Goal: Transaction & Acquisition: Subscribe to service/newsletter

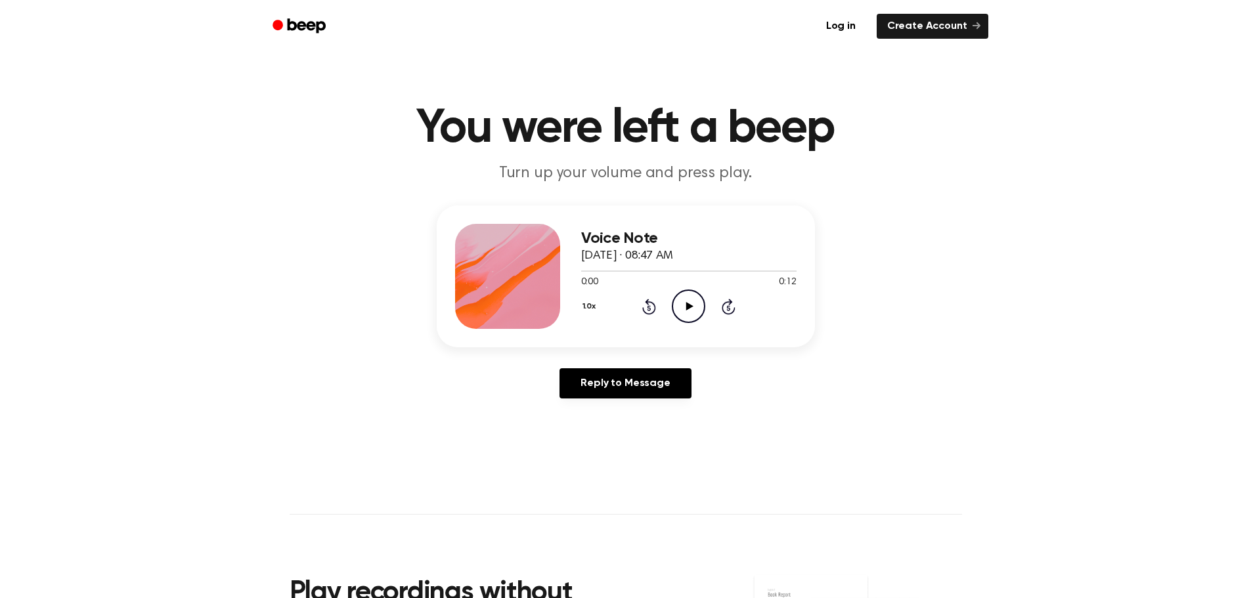
click at [683, 311] on icon "Play Audio" at bounding box center [688, 306] width 33 height 33
click at [685, 318] on icon "Pause Audio" at bounding box center [688, 306] width 33 height 33
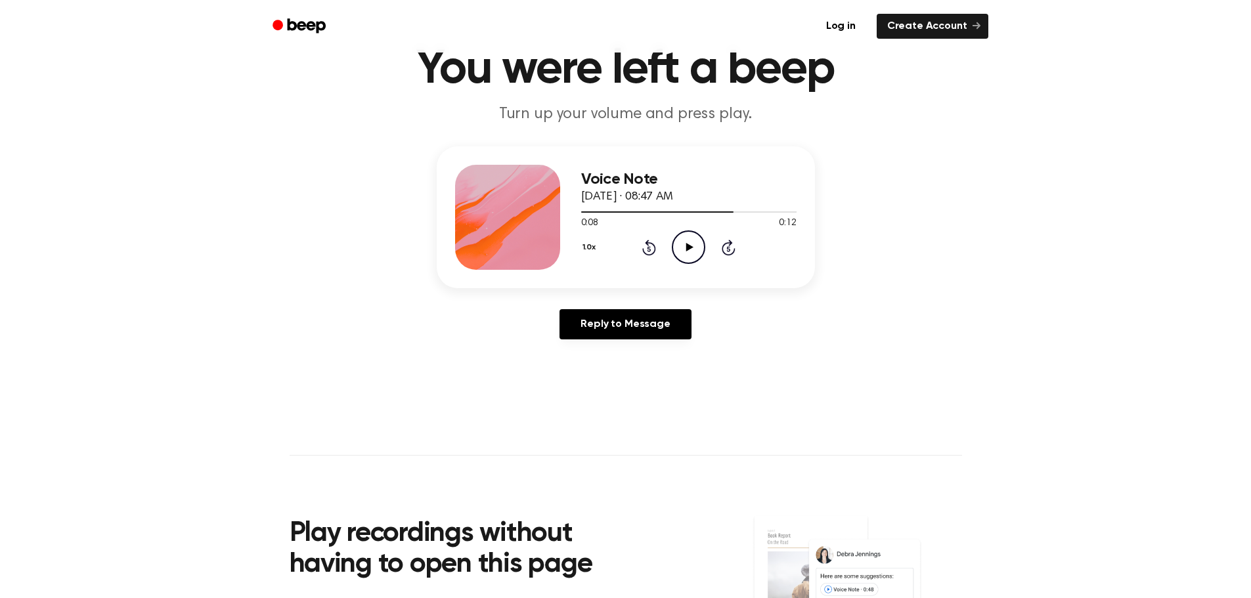
scroll to position [328, 0]
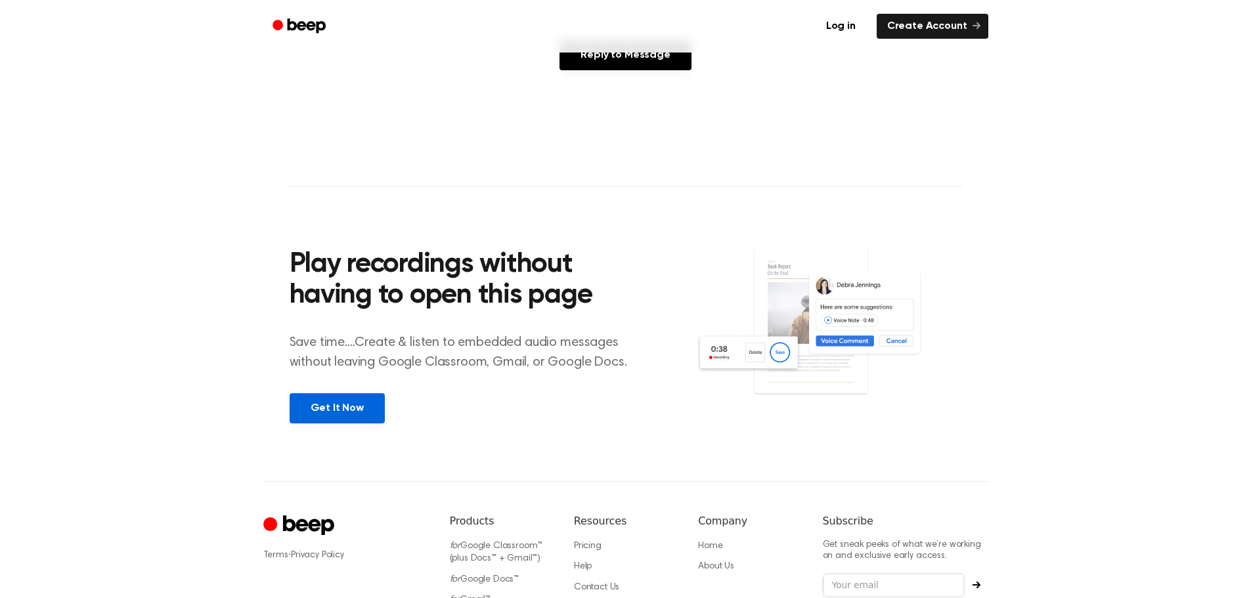
click at [348, 404] on link "Get It Now" at bounding box center [337, 408] width 95 height 30
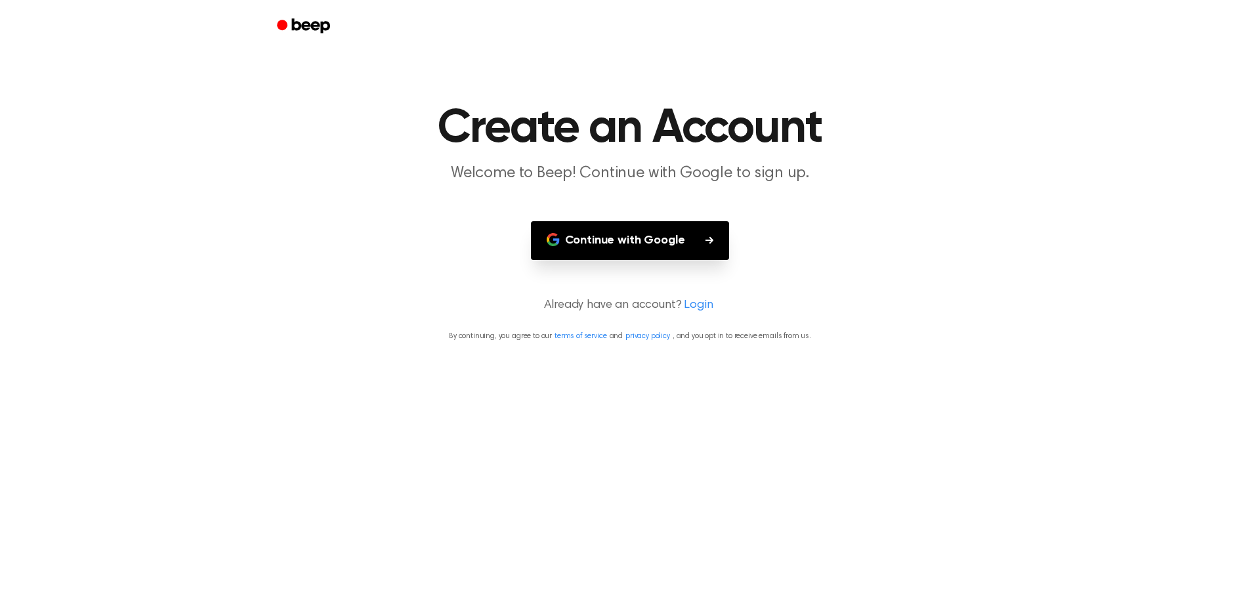
click at [628, 240] on button "Continue with Google" at bounding box center [630, 240] width 199 height 39
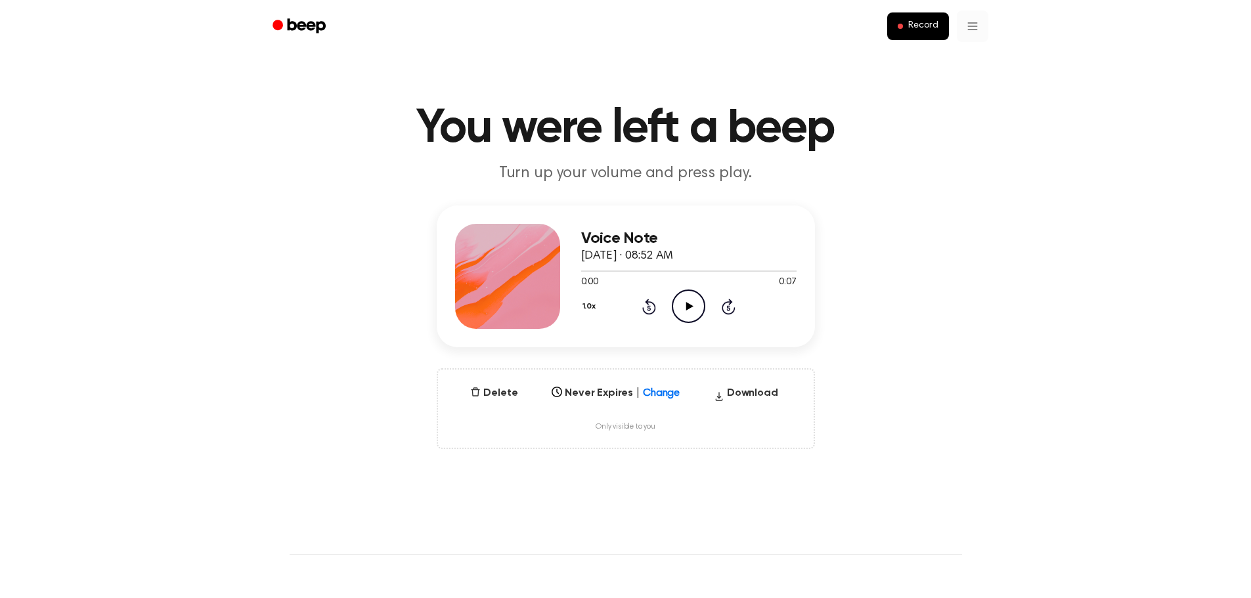
click at [976, 28] on html "Record You were left a beep Turn up your volume and press play. Voice Note [DAT…" at bounding box center [625, 549] width 1251 height 1098
click at [484, 397] on button "Delete" at bounding box center [494, 393] width 58 height 16
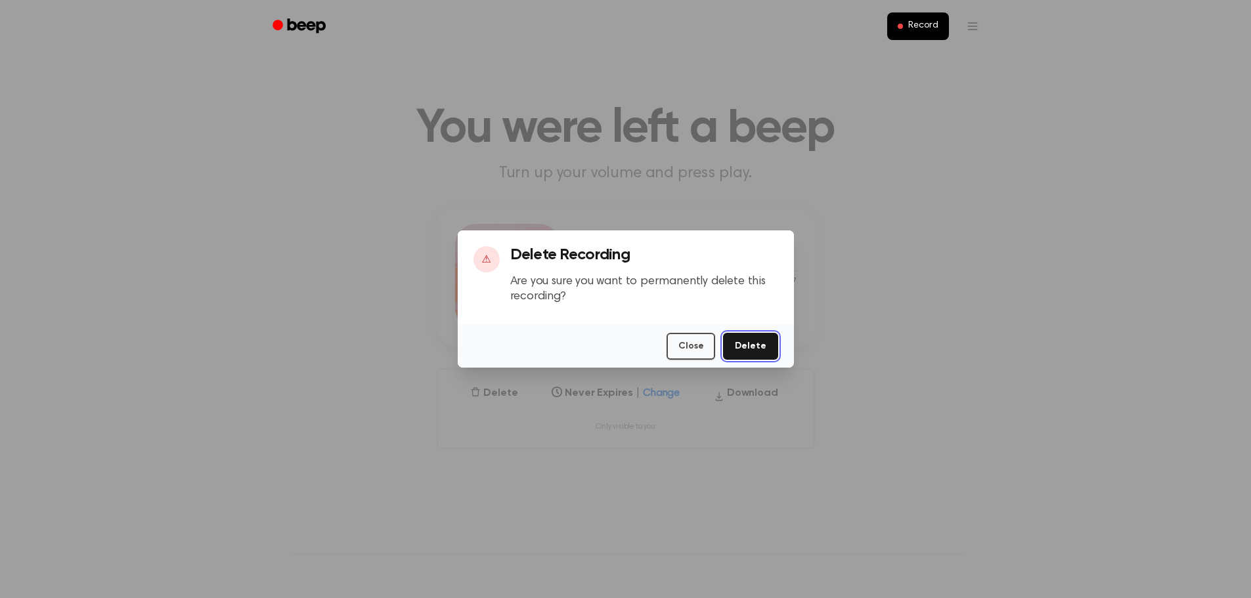
click at [744, 348] on button "Delete" at bounding box center [750, 346] width 54 height 27
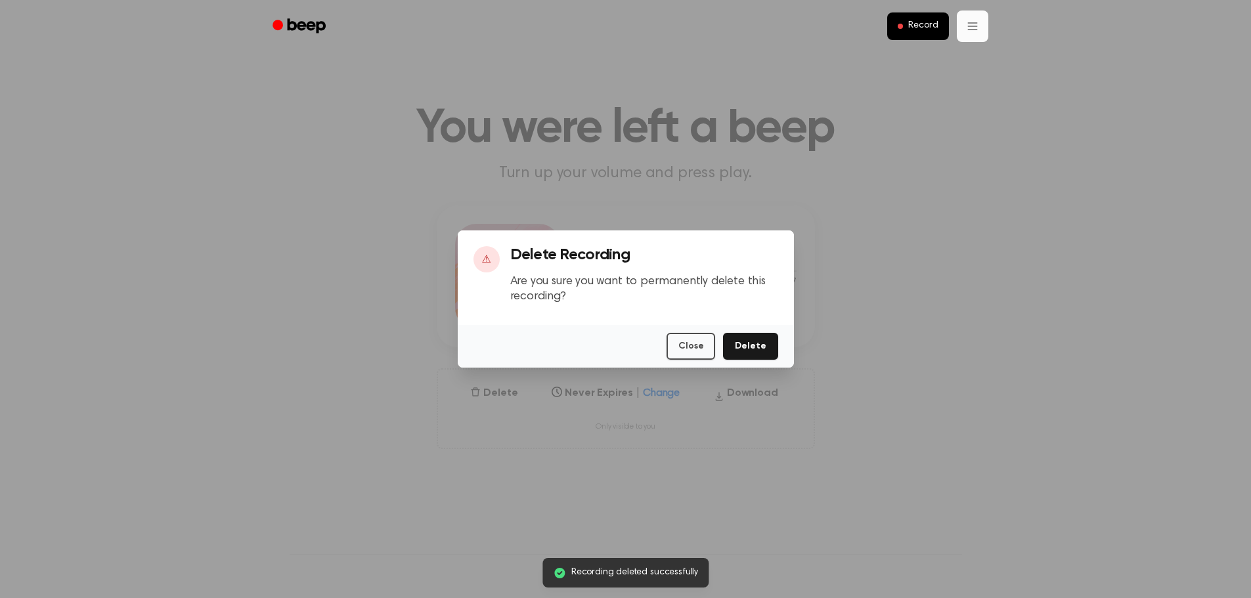
click at [967, 26] on html "Record You were left a beep Turn up your volume and press play. Recording delet…" at bounding box center [625, 549] width 1251 height 1098
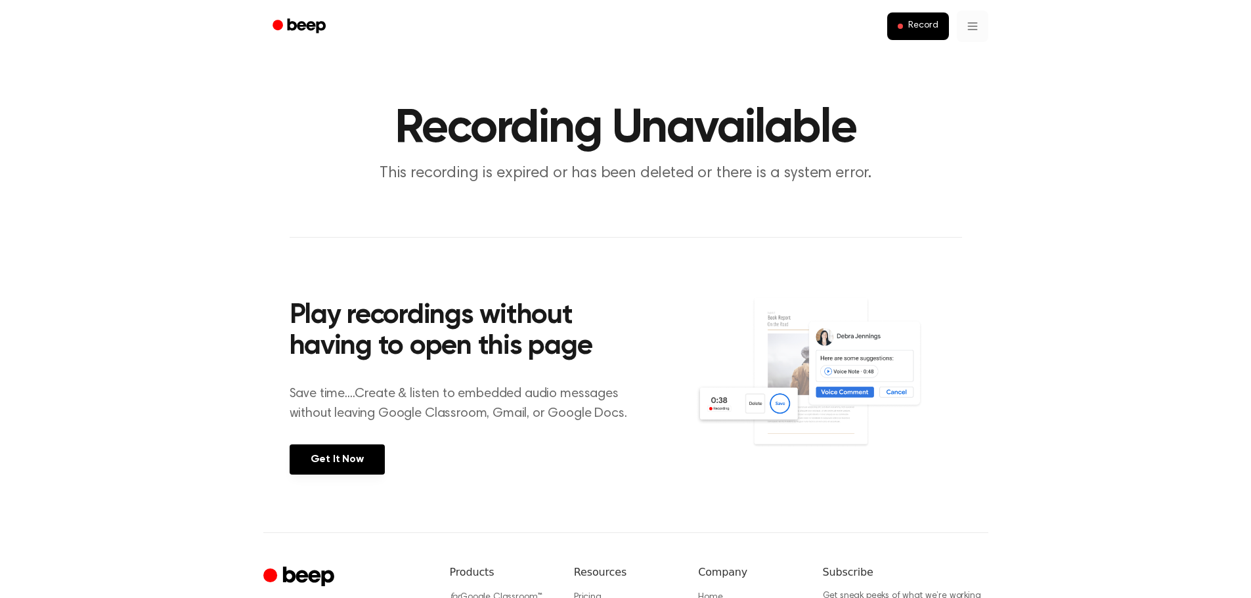
click at [979, 35] on html "Record Recording Unavailable This recording is expired or has been deleted or t…" at bounding box center [625, 390] width 1251 height 781
